Goal: Navigation & Orientation: Find specific page/section

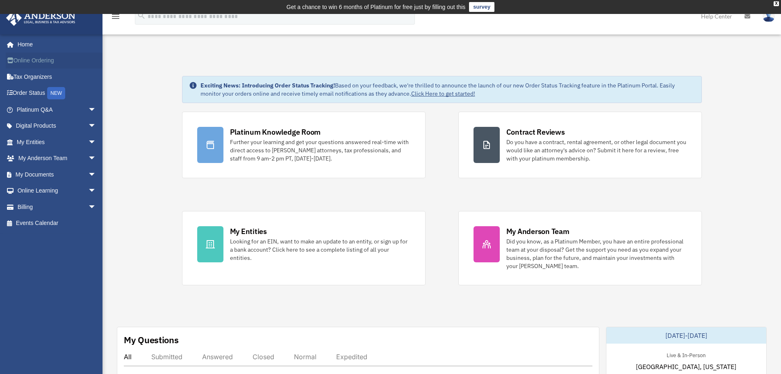
click at [33, 61] on link "Online Ordering" at bounding box center [57, 60] width 103 height 16
click at [28, 87] on link "Order Status NEW" at bounding box center [57, 93] width 103 height 17
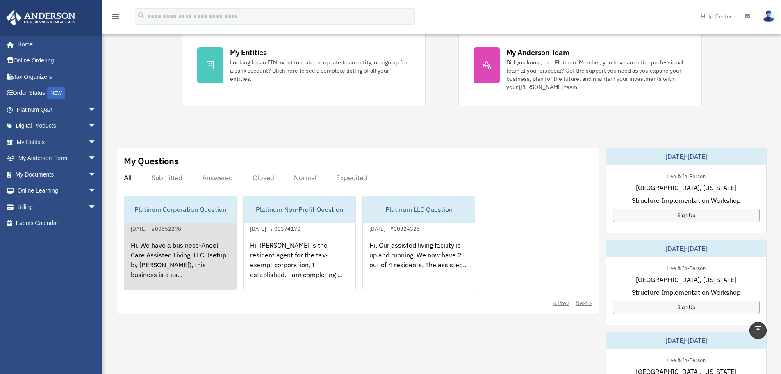
scroll to position [164, 0]
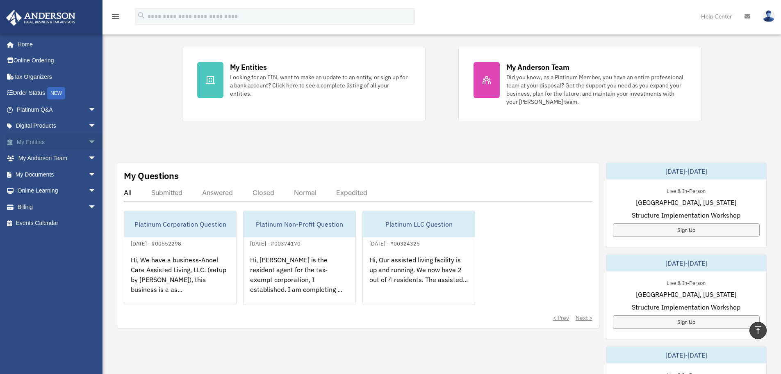
click at [40, 140] on link "My Entities arrow_drop_down" at bounding box center [57, 142] width 103 height 16
click at [29, 141] on link "My Entities arrow_drop_down" at bounding box center [57, 142] width 103 height 16
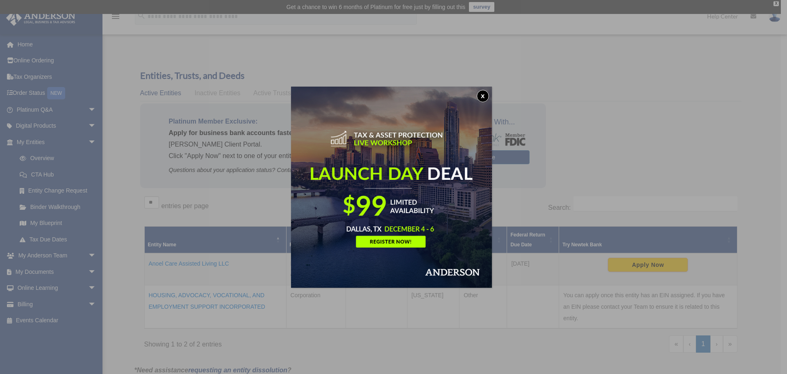
click at [483, 95] on button "x" at bounding box center [483, 96] width 12 height 12
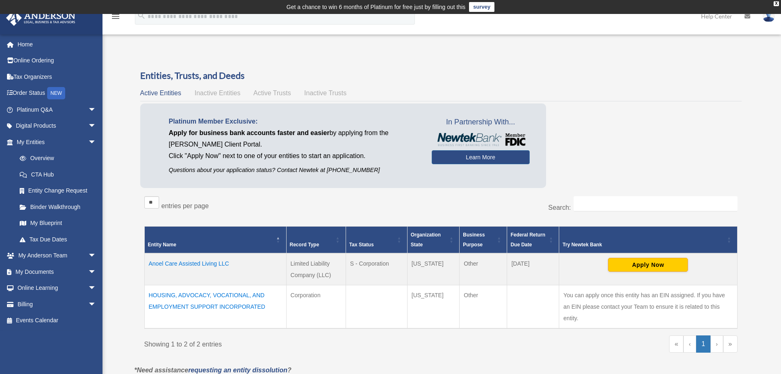
scroll to position [41, 0]
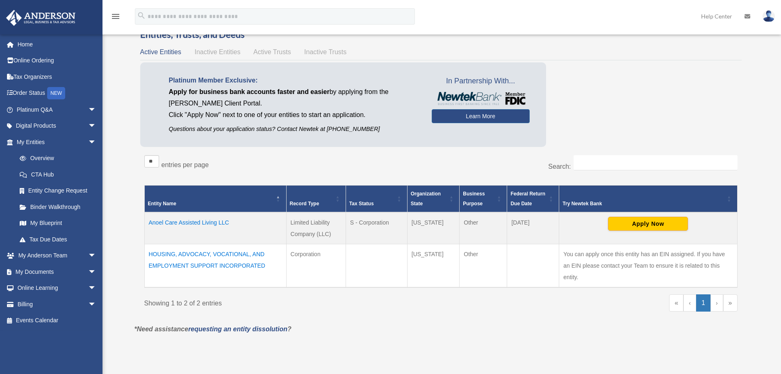
drag, startPoint x: 602, startPoint y: 204, endPoint x: 574, endPoint y: 204, distance: 27.9
click at [574, 204] on div "Try Newtek Bank" at bounding box center [644, 203] width 162 height 10
click at [59, 208] on link "Binder Walkthrough" at bounding box center [59, 206] width 97 height 16
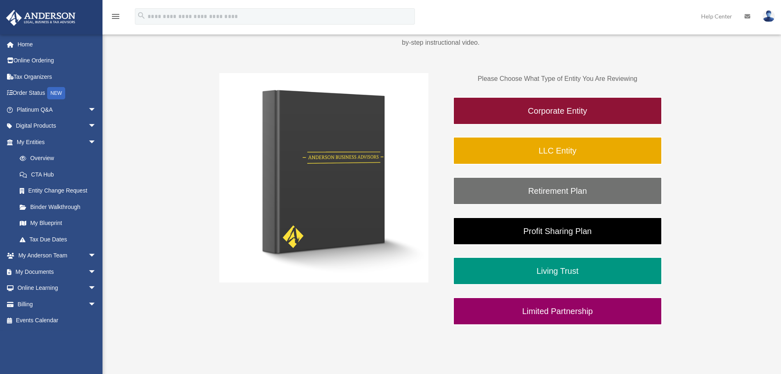
scroll to position [137, 0]
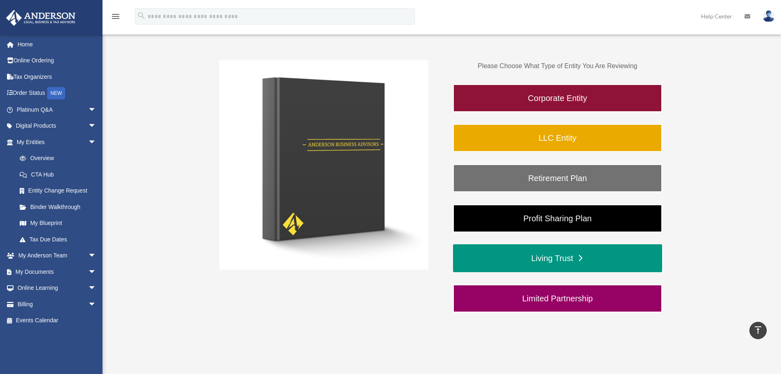
click at [541, 259] on link "Living Trust" at bounding box center [557, 258] width 209 height 28
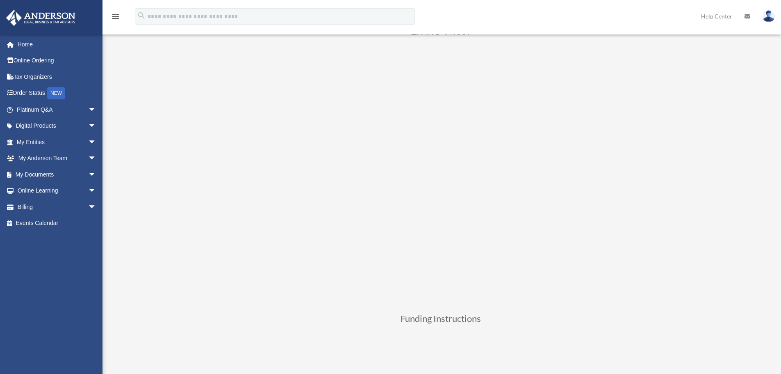
scroll to position [123, 0]
